Goal: Navigation & Orientation: Find specific page/section

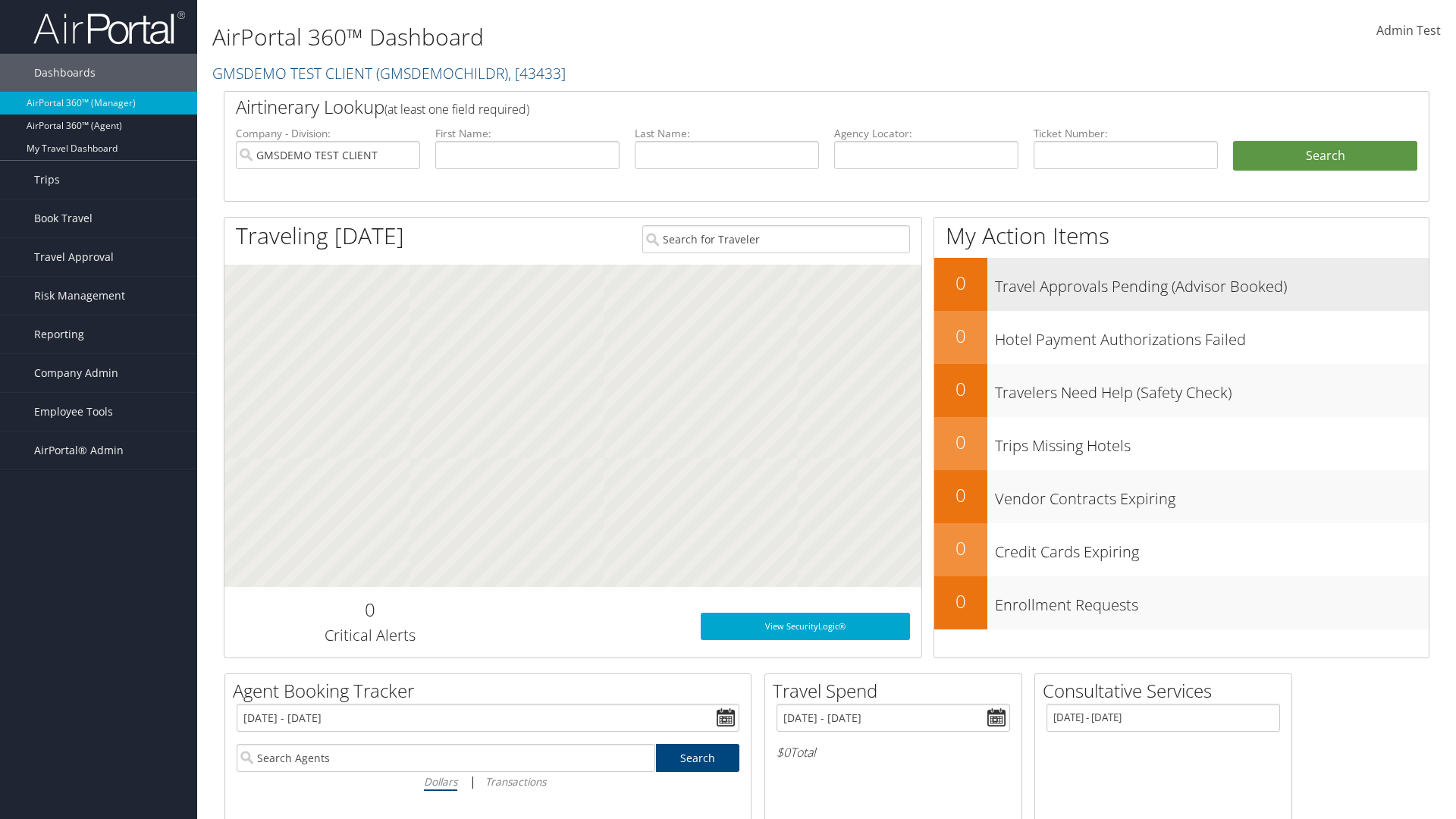
click at [1212, 282] on h3 "Travel Approvals Pending (Advisor Booked)" at bounding box center [1211, 282] width 434 height 29
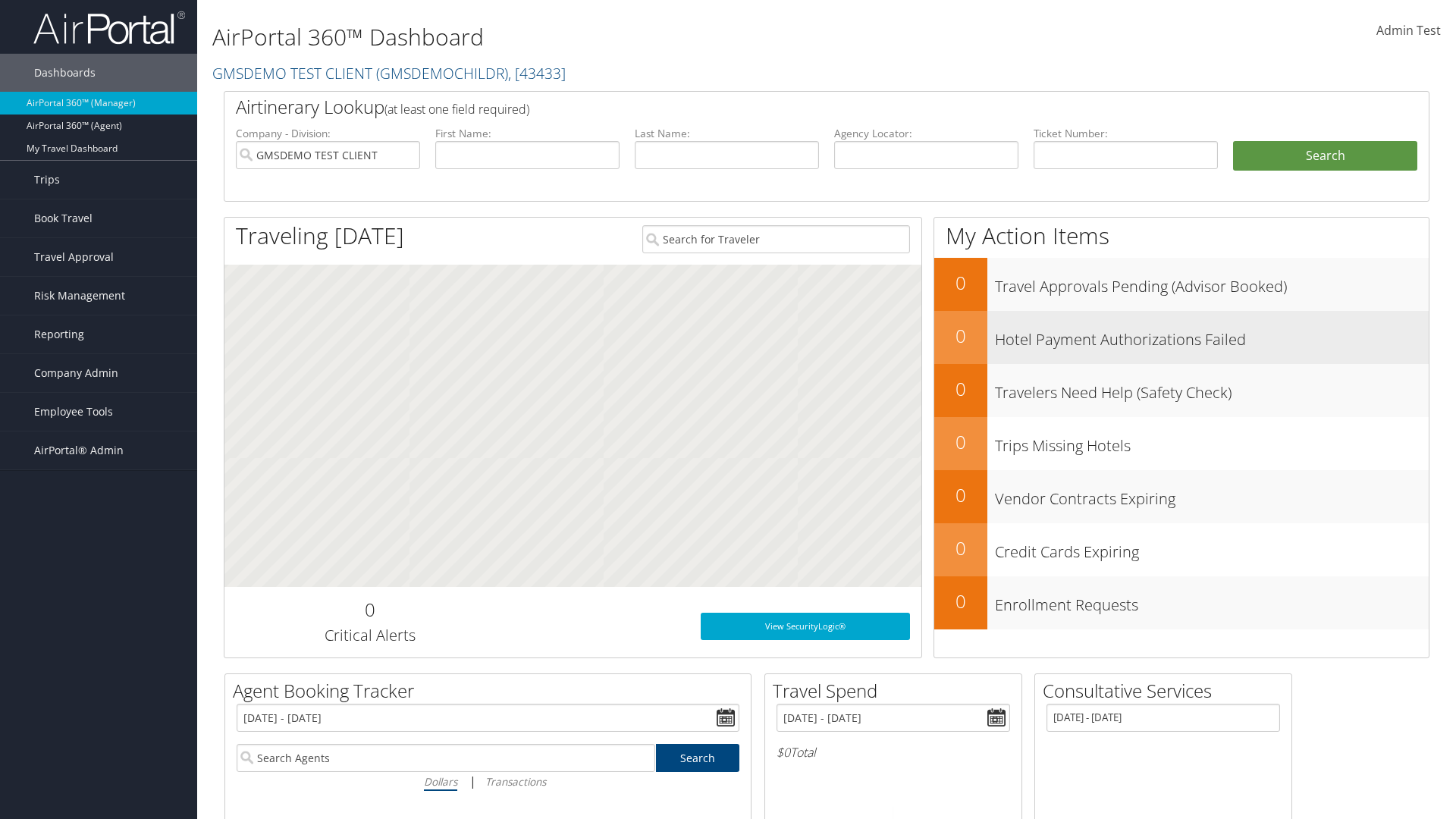
click at [1212, 335] on h3 "Hotel Payment Authorizations Failed" at bounding box center [1211, 336] width 434 height 29
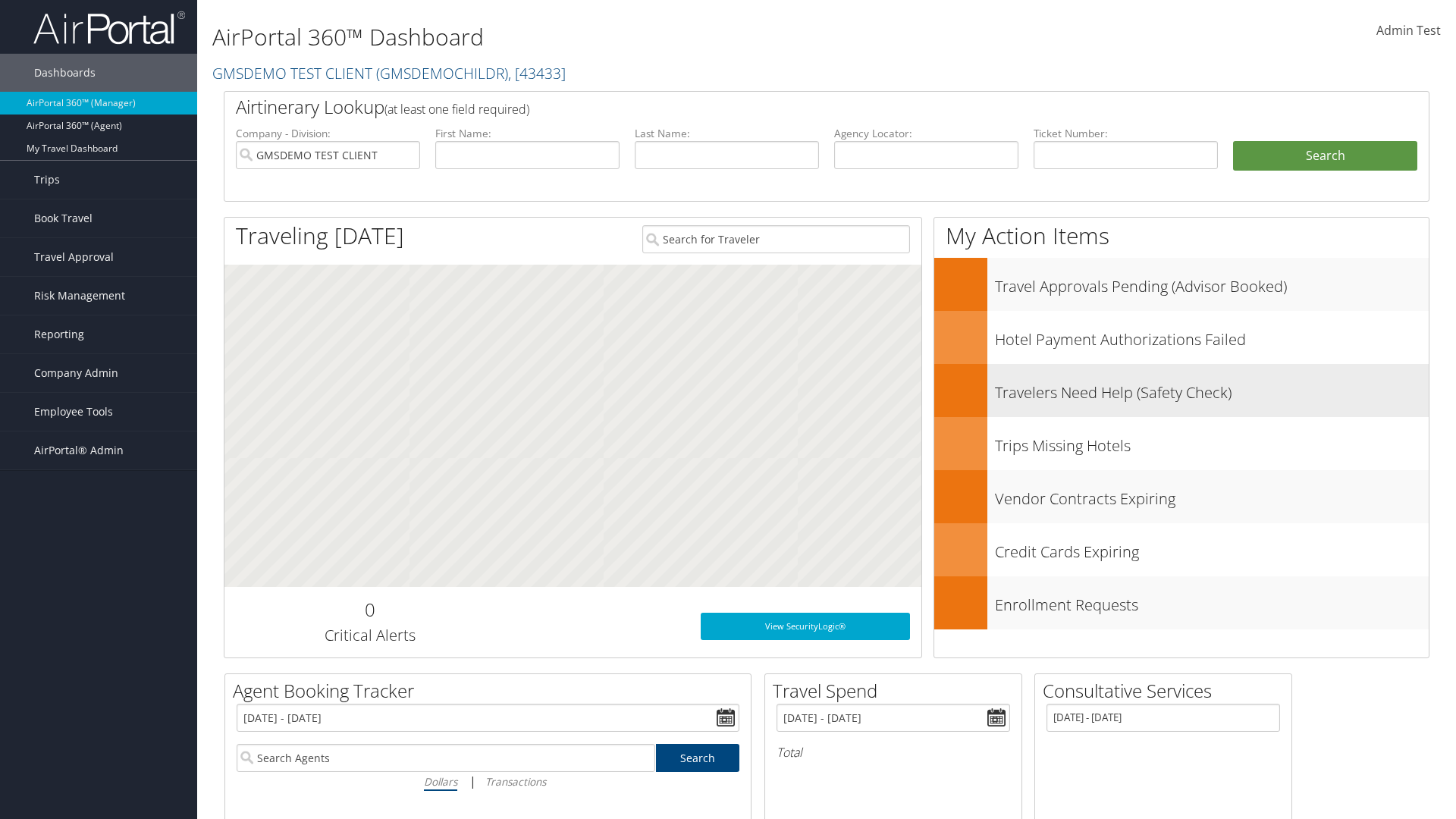
click at [1212, 388] on h3 "Travelers Need Help (Safety Check)" at bounding box center [1211, 389] width 434 height 29
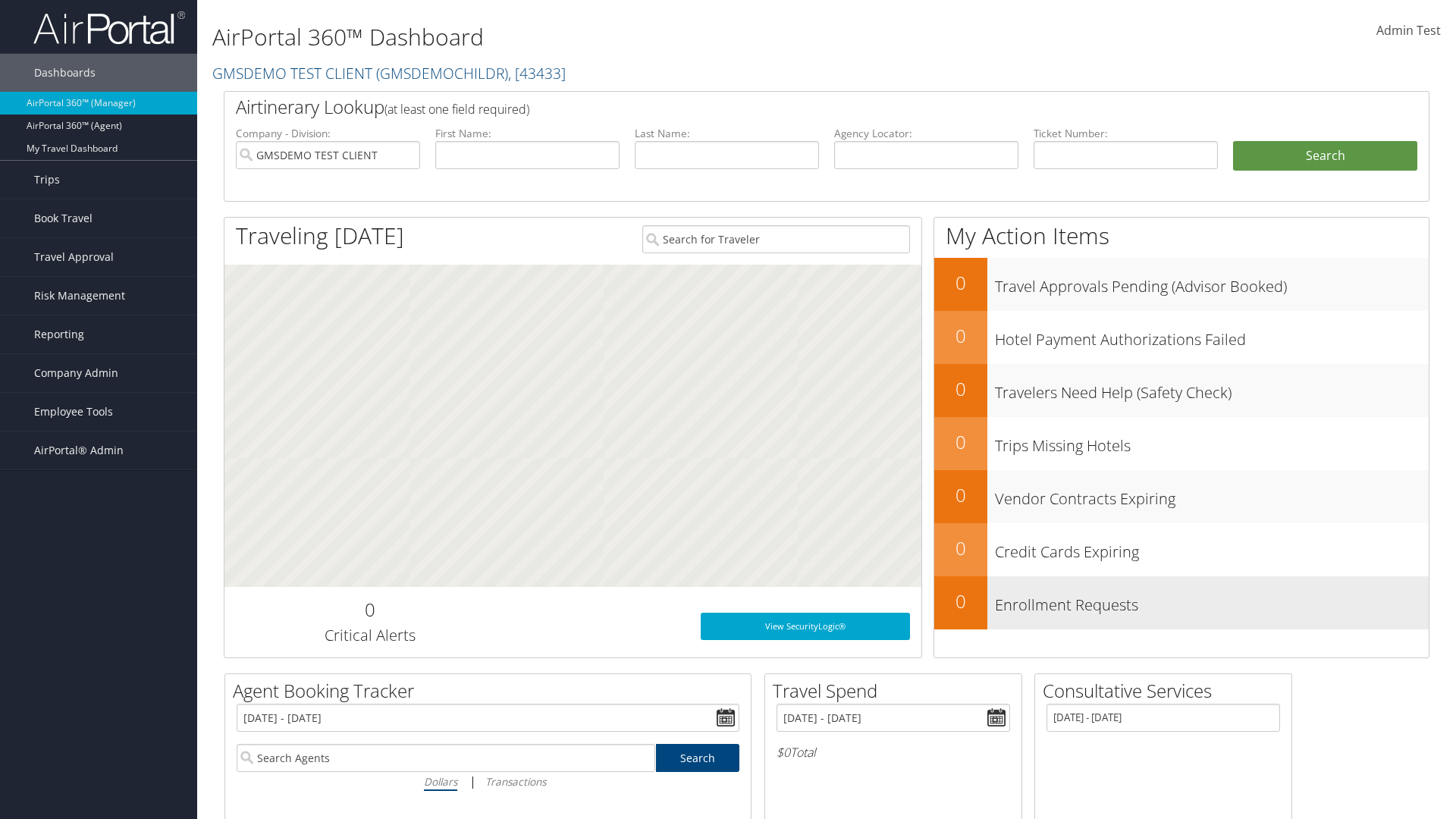
click at [1212, 601] on h3 "Enrollment Requests" at bounding box center [1211, 601] width 434 height 29
